Goal: Transaction & Acquisition: Purchase product/service

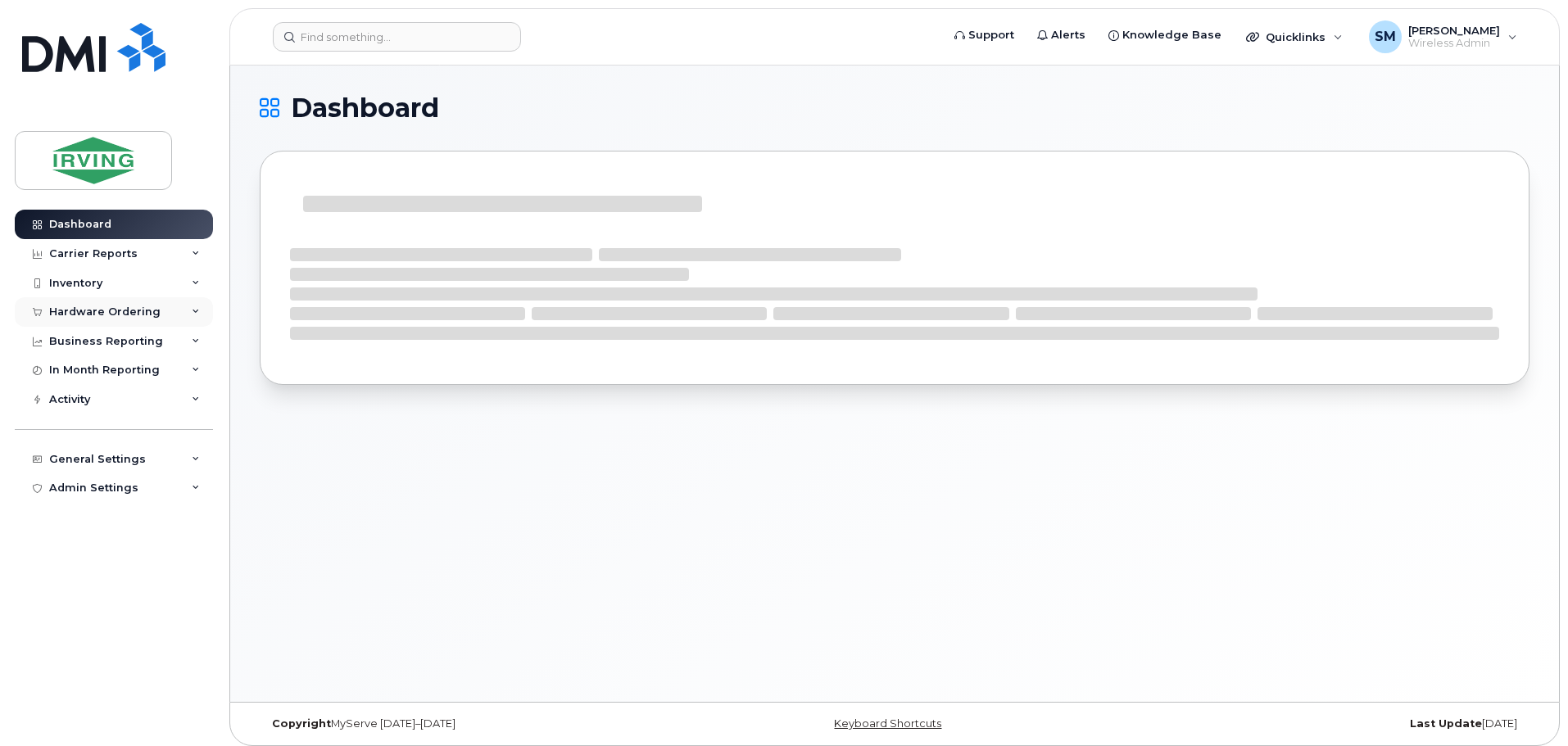
click at [108, 311] on div "Hardware Ordering" at bounding box center [105, 311] width 112 height 13
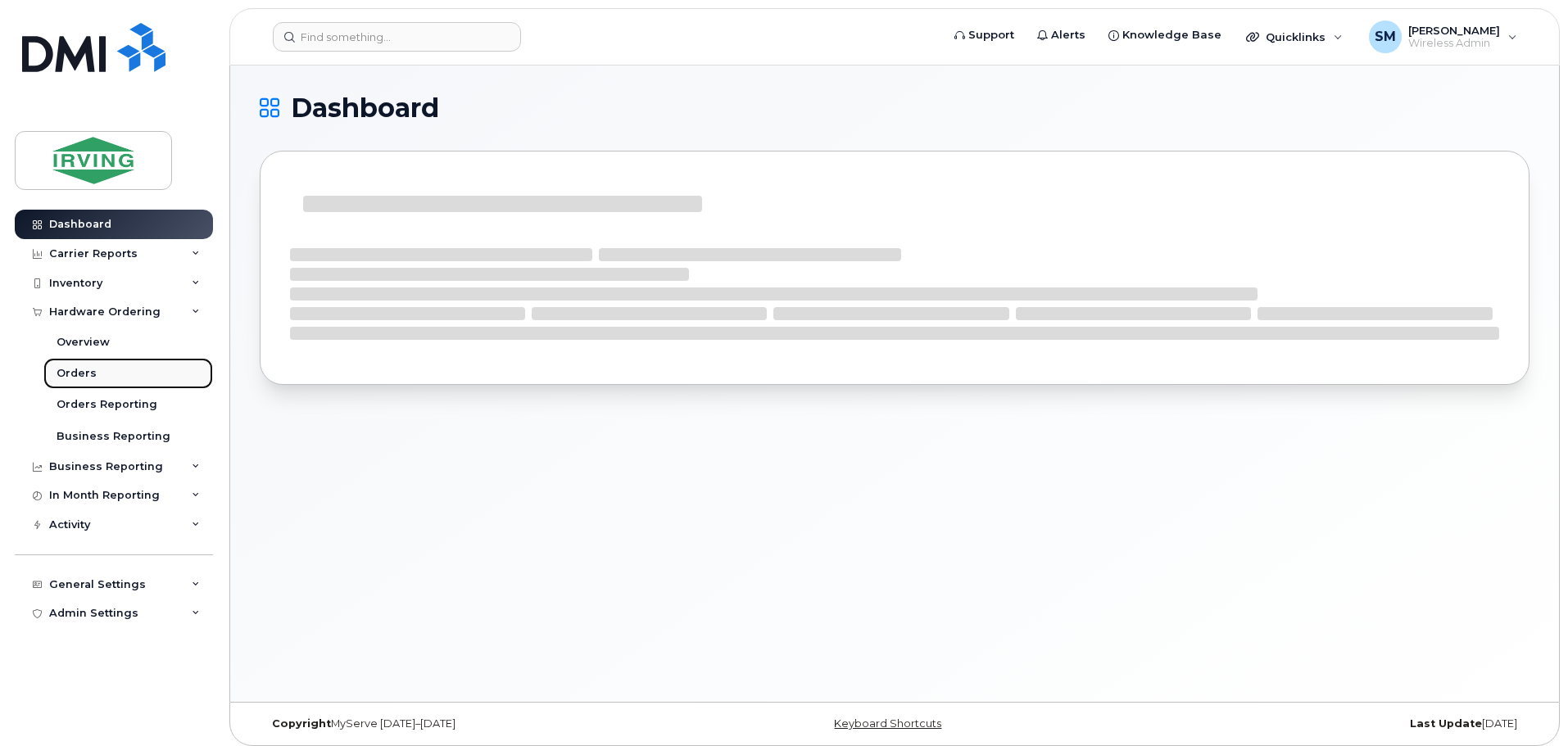
click at [98, 380] on link "Orders" at bounding box center [128, 373] width 169 height 31
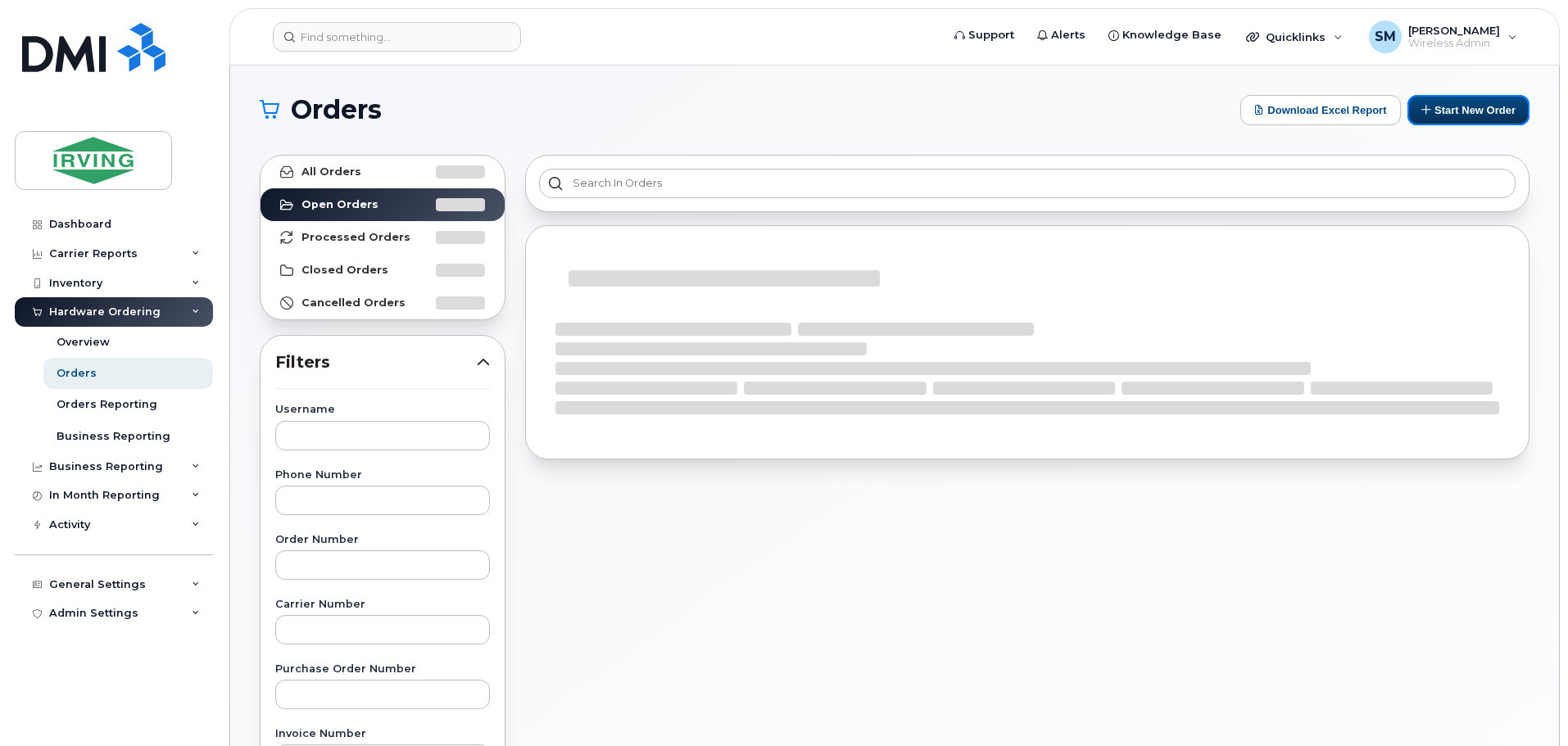
drag, startPoint x: 1437, startPoint y: 117, endPoint x: 1426, endPoint y: 146, distance: 31.0
click at [1437, 117] on button "Start New Order" at bounding box center [1468, 110] width 122 height 30
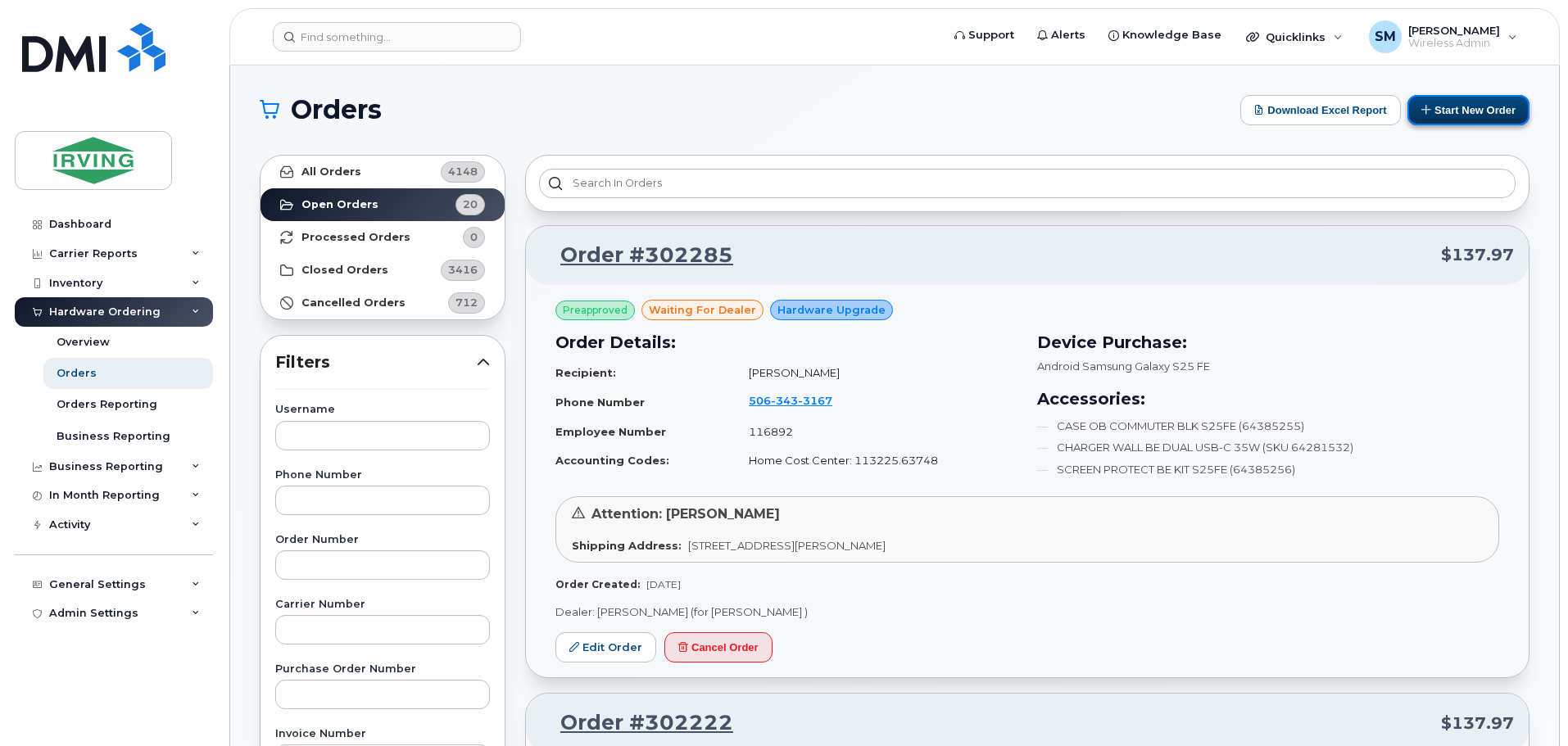
click at [1445, 118] on button "Start New Order" at bounding box center [1468, 110] width 122 height 30
click at [1449, 110] on button "Start New Order" at bounding box center [1468, 110] width 122 height 30
click at [1171, 112] on h1 "Orders" at bounding box center [745, 110] width 972 height 26
click at [1431, 112] on button "Start New Order" at bounding box center [1468, 110] width 122 height 30
click at [73, 372] on div "Orders" at bounding box center [76, 373] width 40 height 15
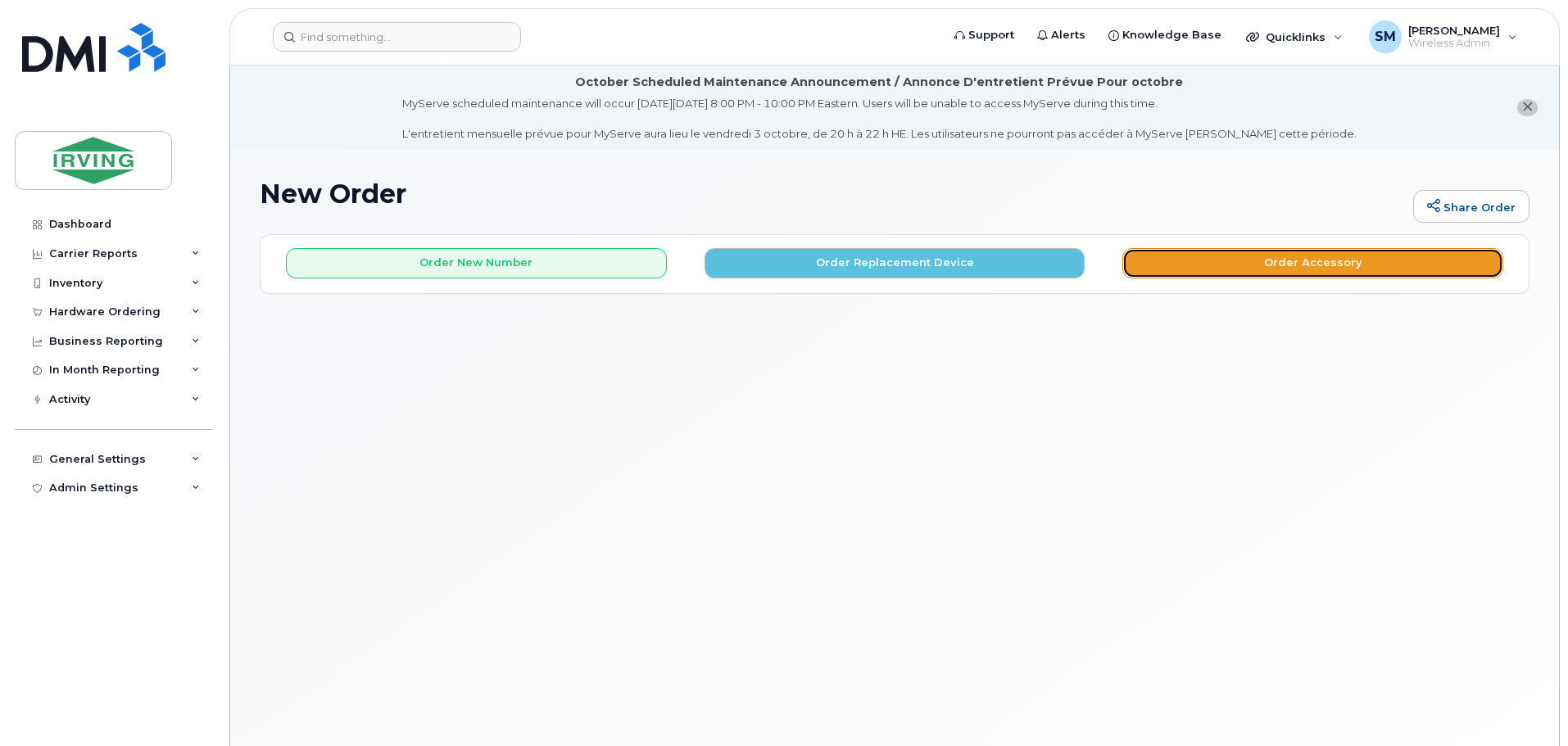
click at [1239, 265] on button "Order Accessory" at bounding box center [1312, 263] width 381 height 30
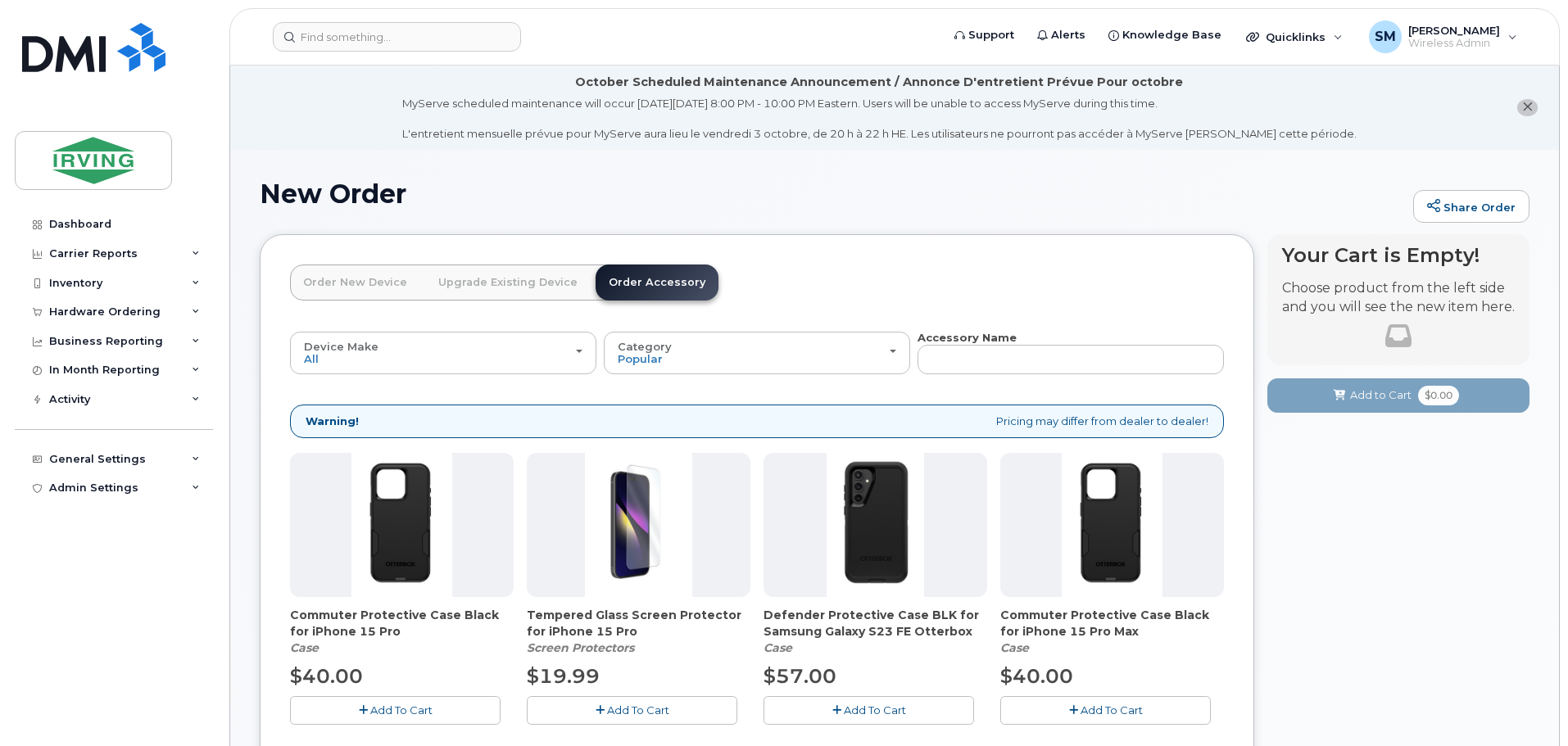
click at [348, 283] on link "Order New Device" at bounding box center [354, 283] width 131 height 36
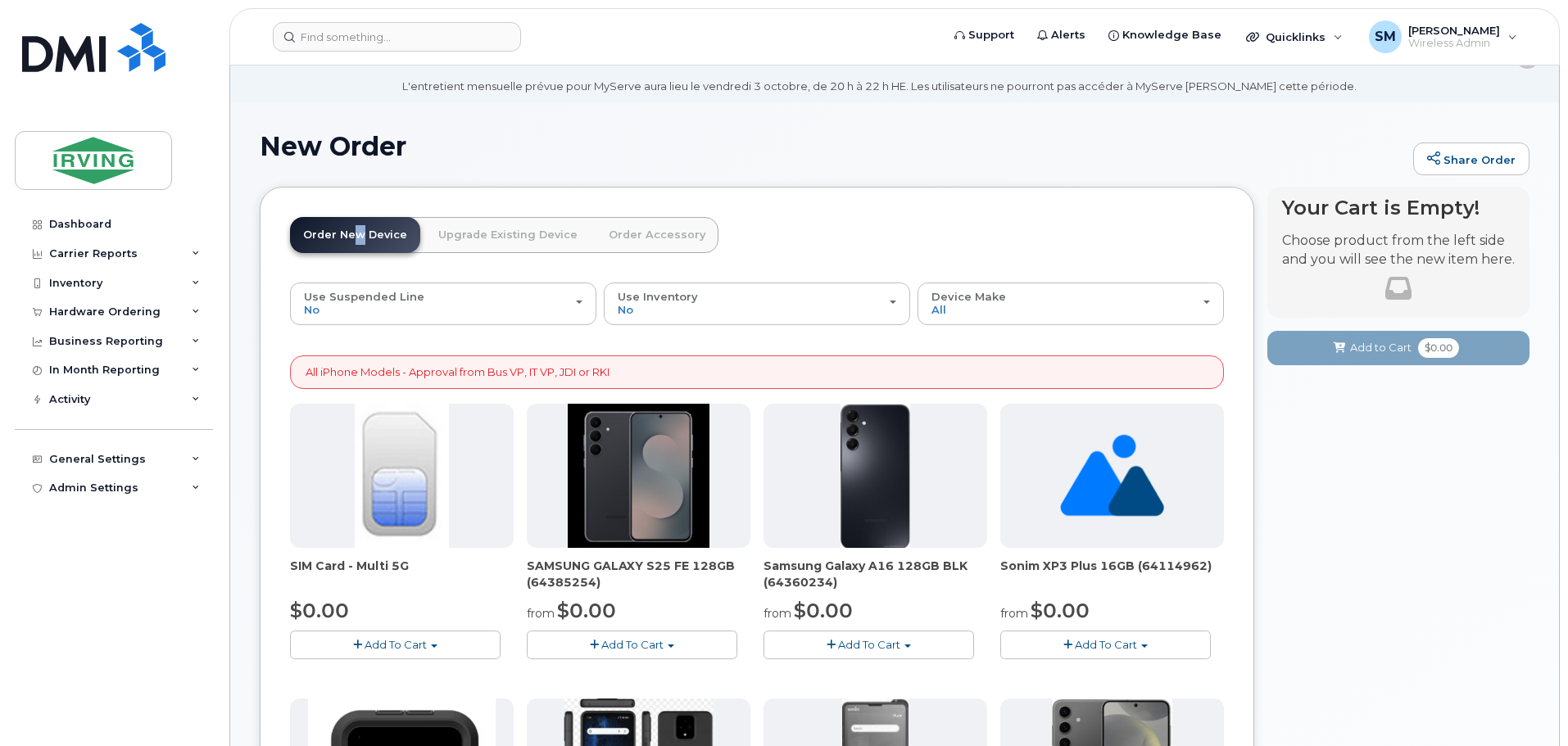
scroll to position [25, 0]
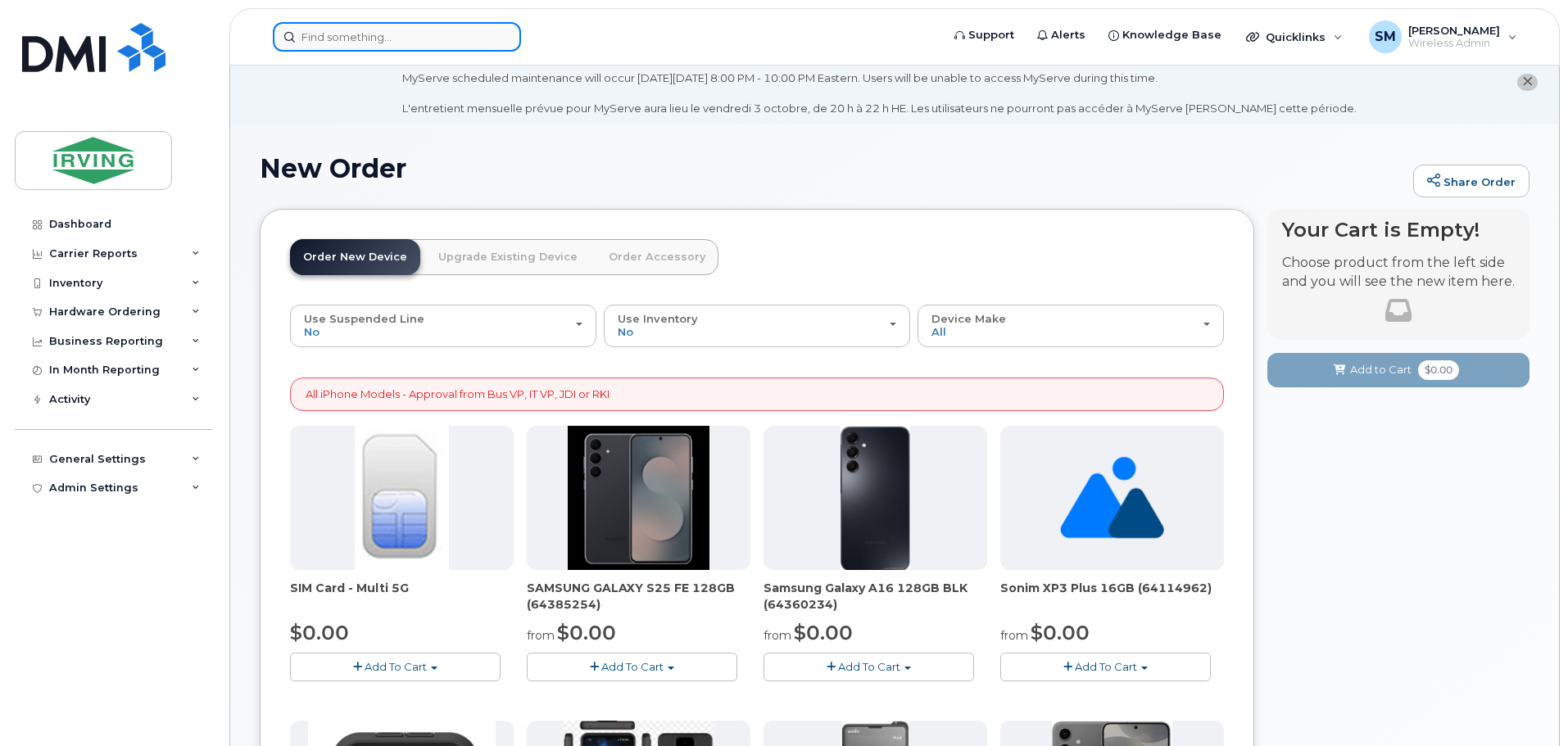
click at [379, 41] on input at bounding box center [397, 37] width 248 height 29
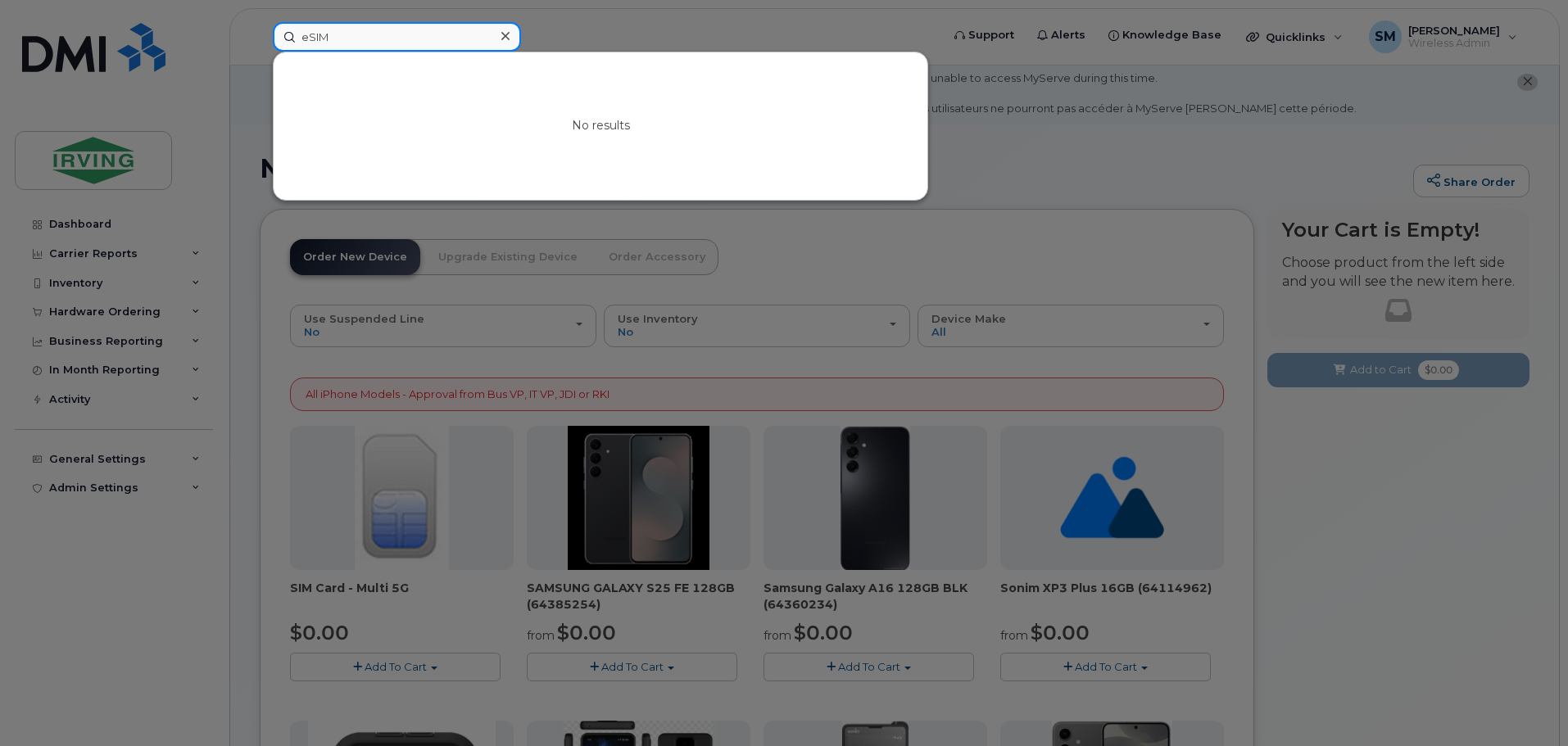
type input "eSIM"
click at [577, 20] on div at bounding box center [784, 373] width 1568 height 746
